Goal: Transaction & Acquisition: Book appointment/travel/reservation

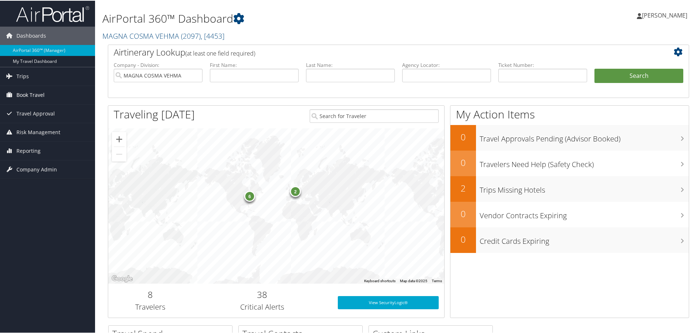
click at [25, 94] on span "Book Travel" at bounding box center [30, 94] width 28 height 18
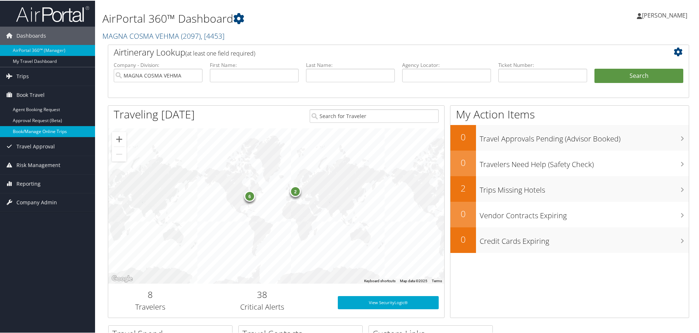
click at [30, 128] on link "Book/Manage Online Trips" at bounding box center [47, 130] width 95 height 11
